Goal: Find specific page/section: Find specific page/section

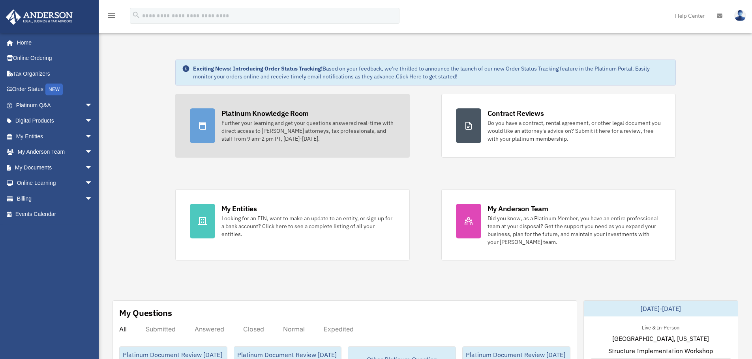
click at [272, 146] on link "Platinum Knowledge Room Further your learning and get your questions answered r…" at bounding box center [292, 126] width 234 height 64
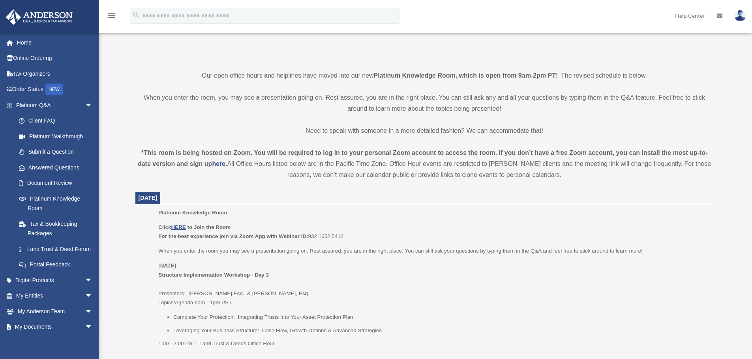
scroll to position [237, 0]
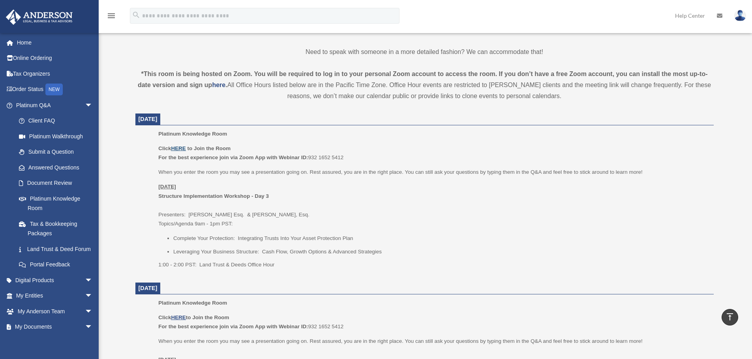
click at [176, 147] on u "HERE" at bounding box center [178, 149] width 15 height 6
